Goal: Navigation & Orientation: Find specific page/section

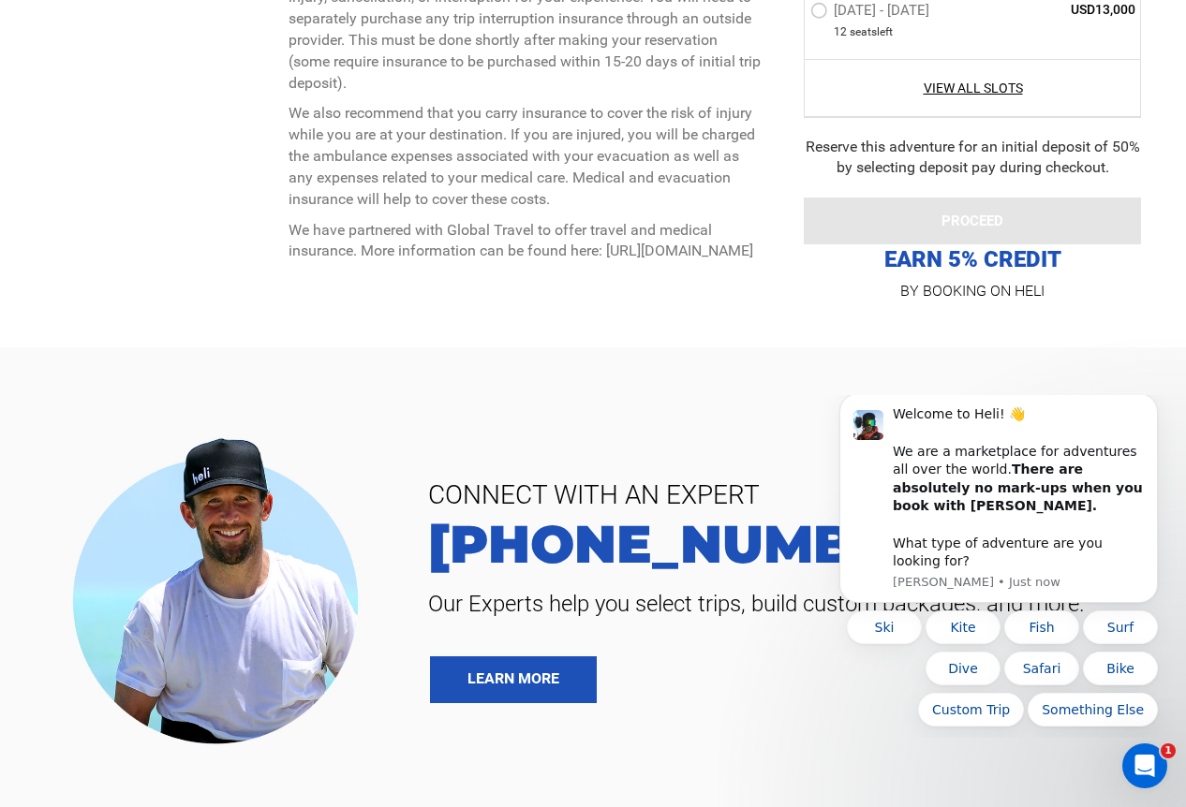
scroll to position [7786, 0]
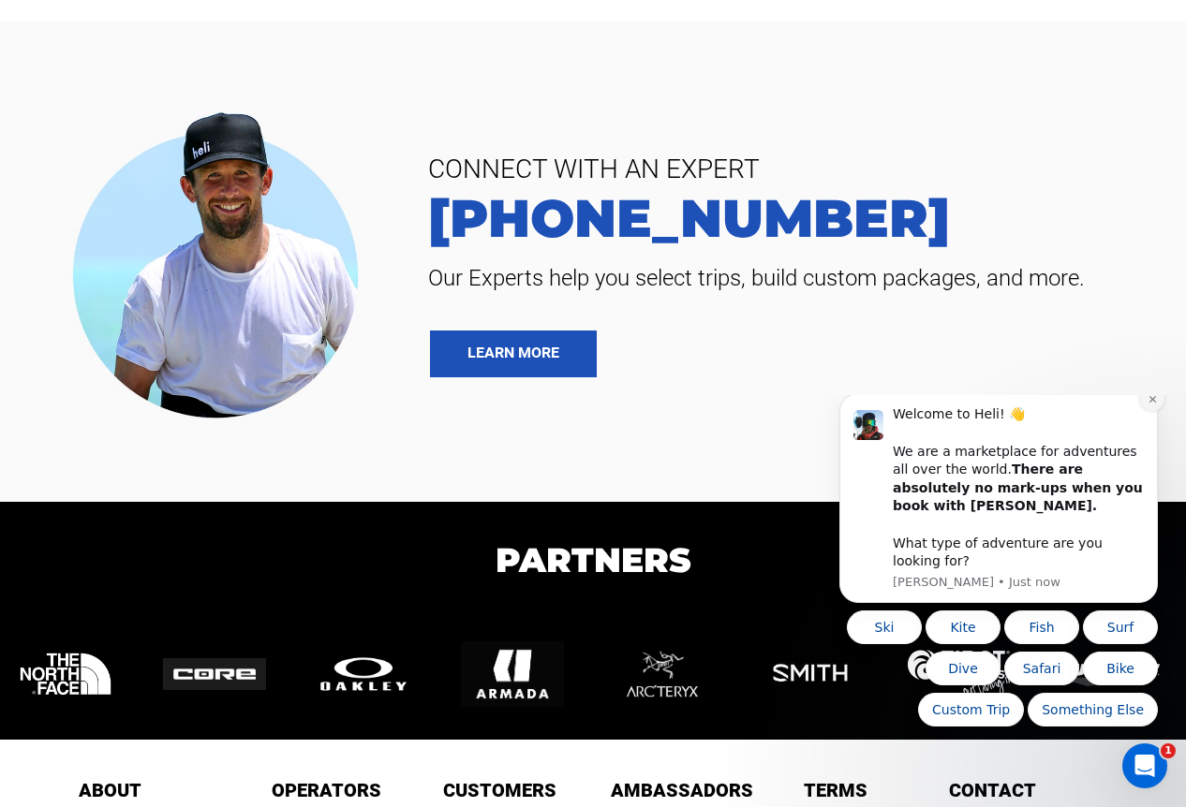
click at [1155, 405] on icon "Dismiss notification" at bounding box center [1152, 399] width 10 height 10
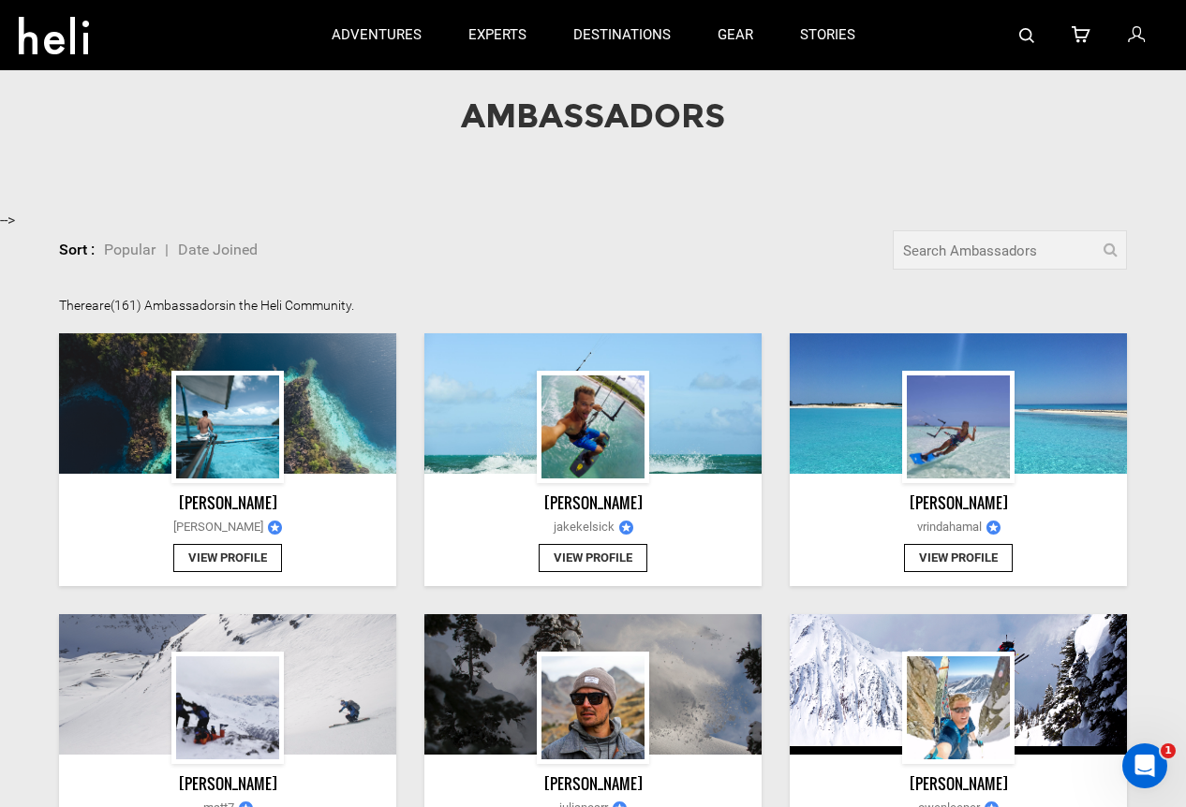
click at [688, 665] on img at bounding box center [592, 684] width 337 height 141
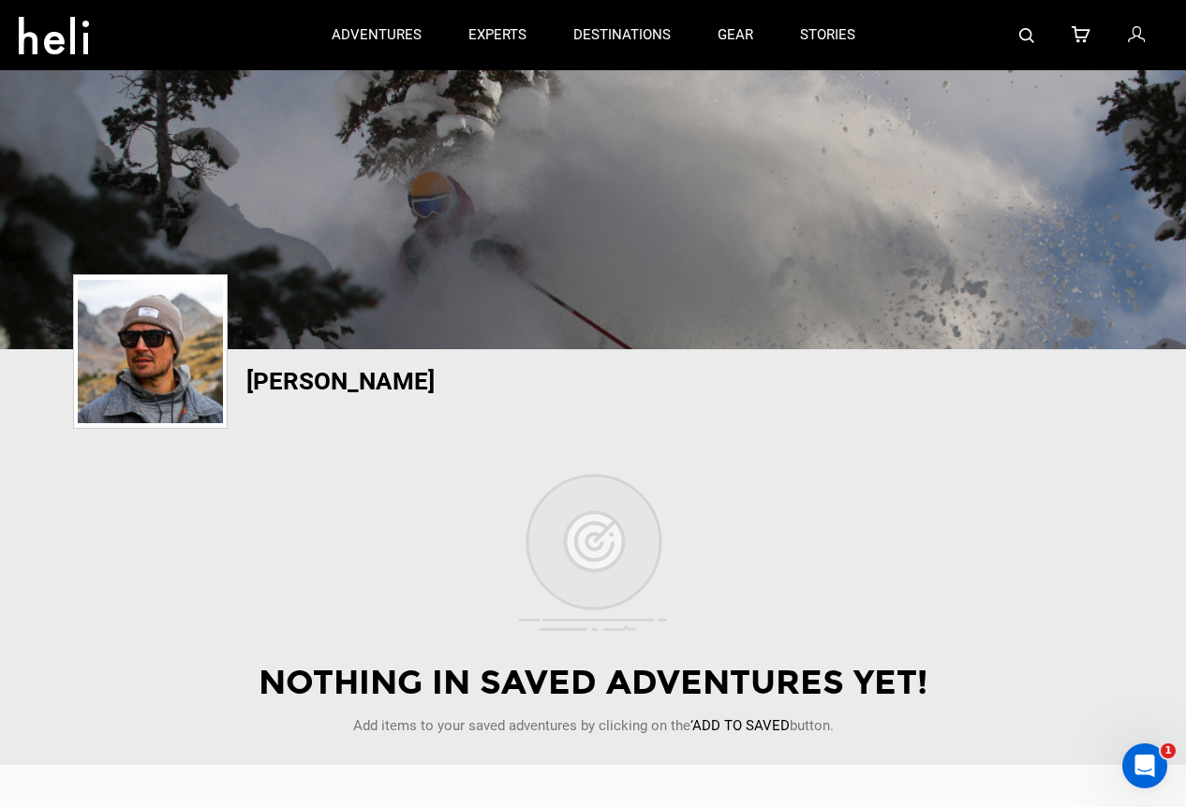
click at [688, 665] on div "Nothing in saved adventures yet!" at bounding box center [593, 683] width 1080 height 48
click at [665, 673] on div "Nothing in saved adventures yet!" at bounding box center [593, 683] width 1080 height 48
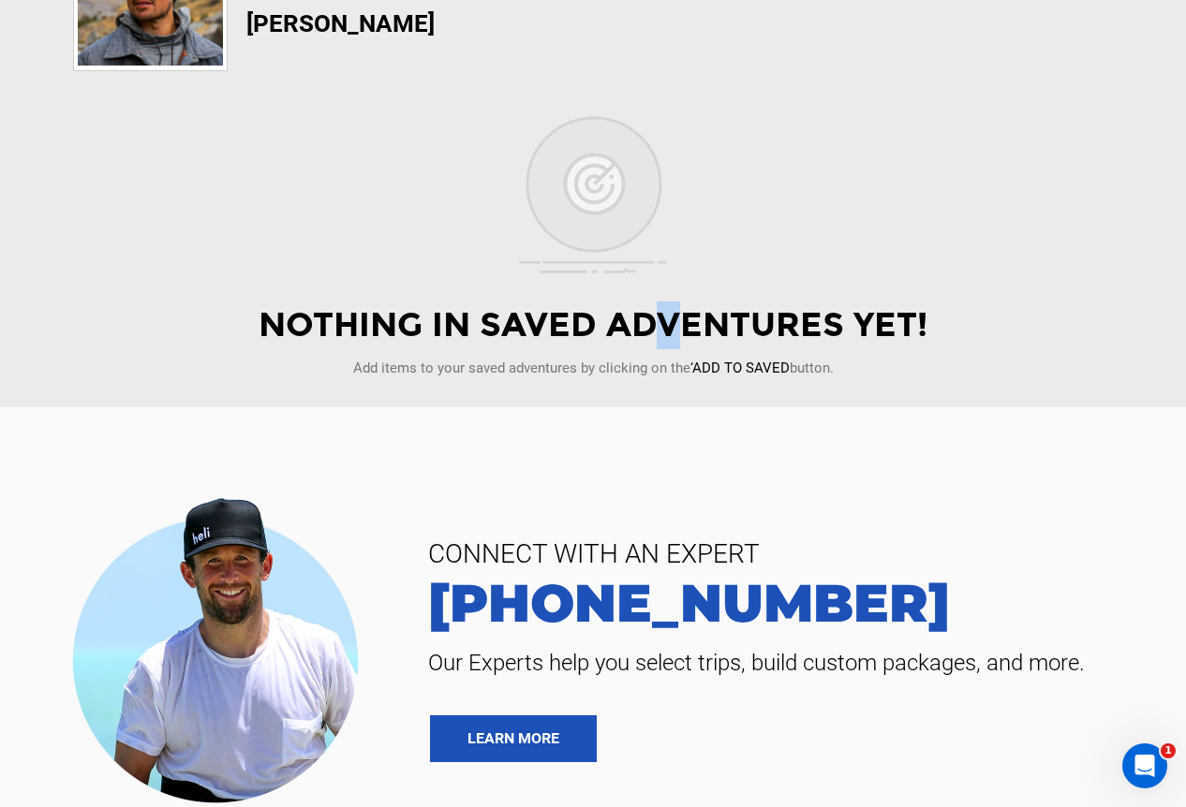
scroll to position [936, 0]
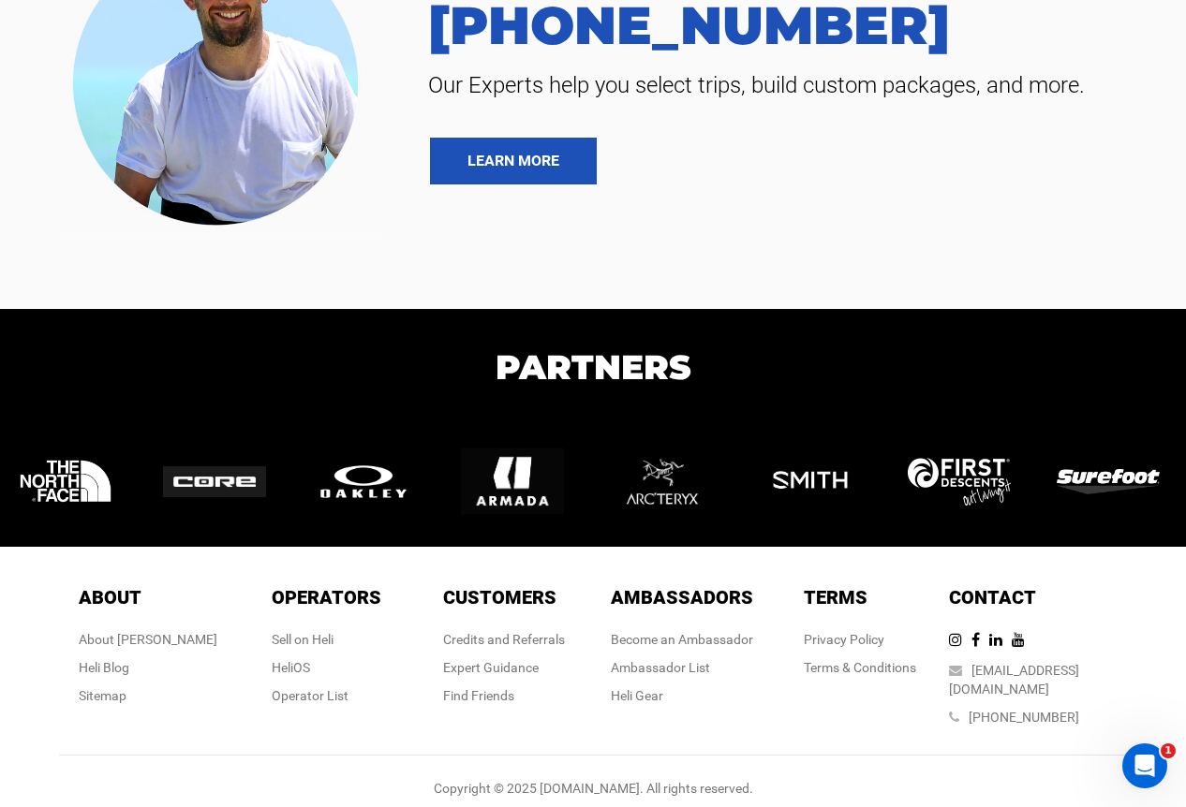
click at [299, 657] on div "Sell on [PERSON_NAME] Operator List" at bounding box center [327, 667] width 110 height 75
click at [299, 669] on link "HeliOS" at bounding box center [291, 667] width 38 height 15
